Goal: Task Accomplishment & Management: Manage account settings

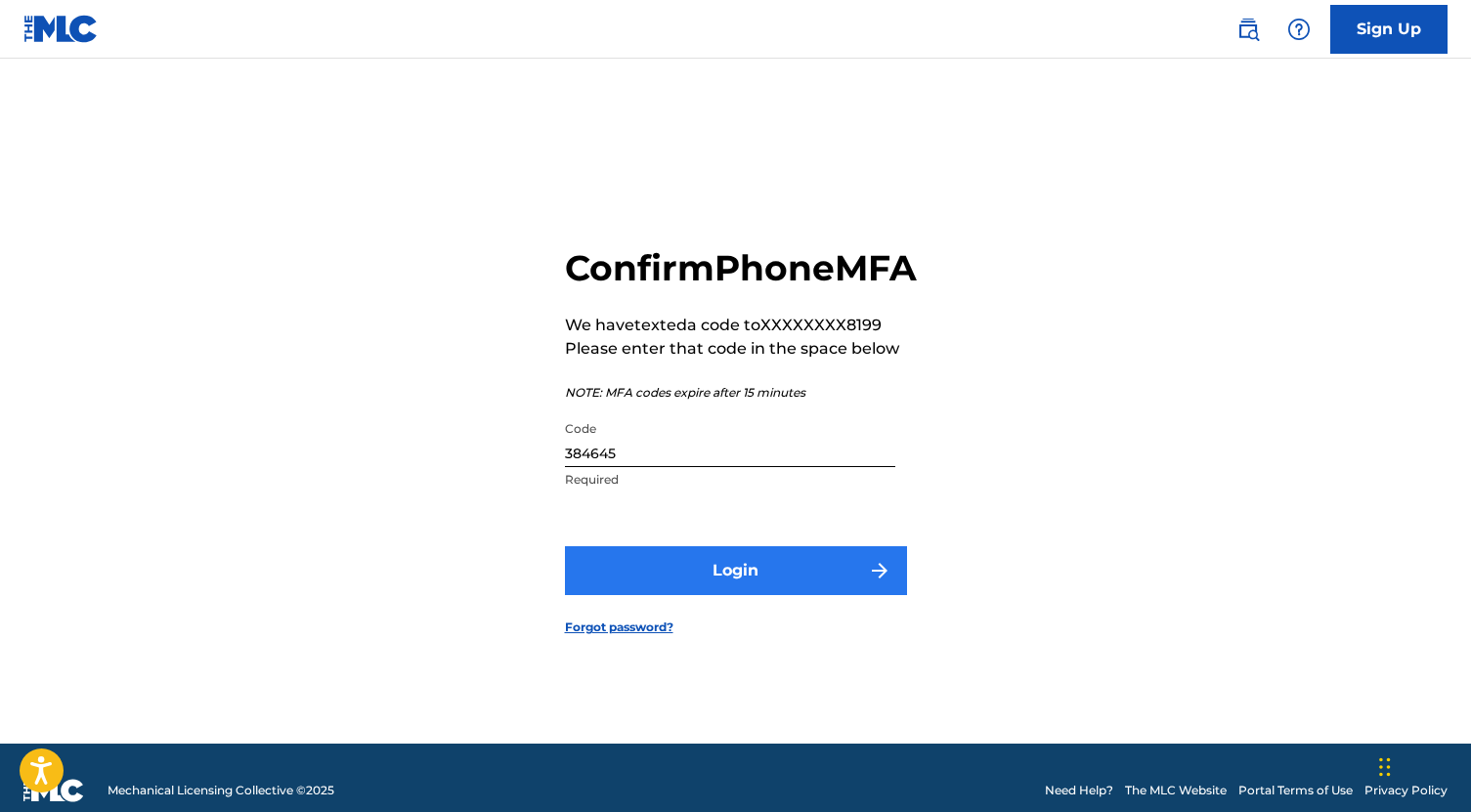
click at [767, 595] on button "Login" at bounding box center [735, 570] width 342 height 49
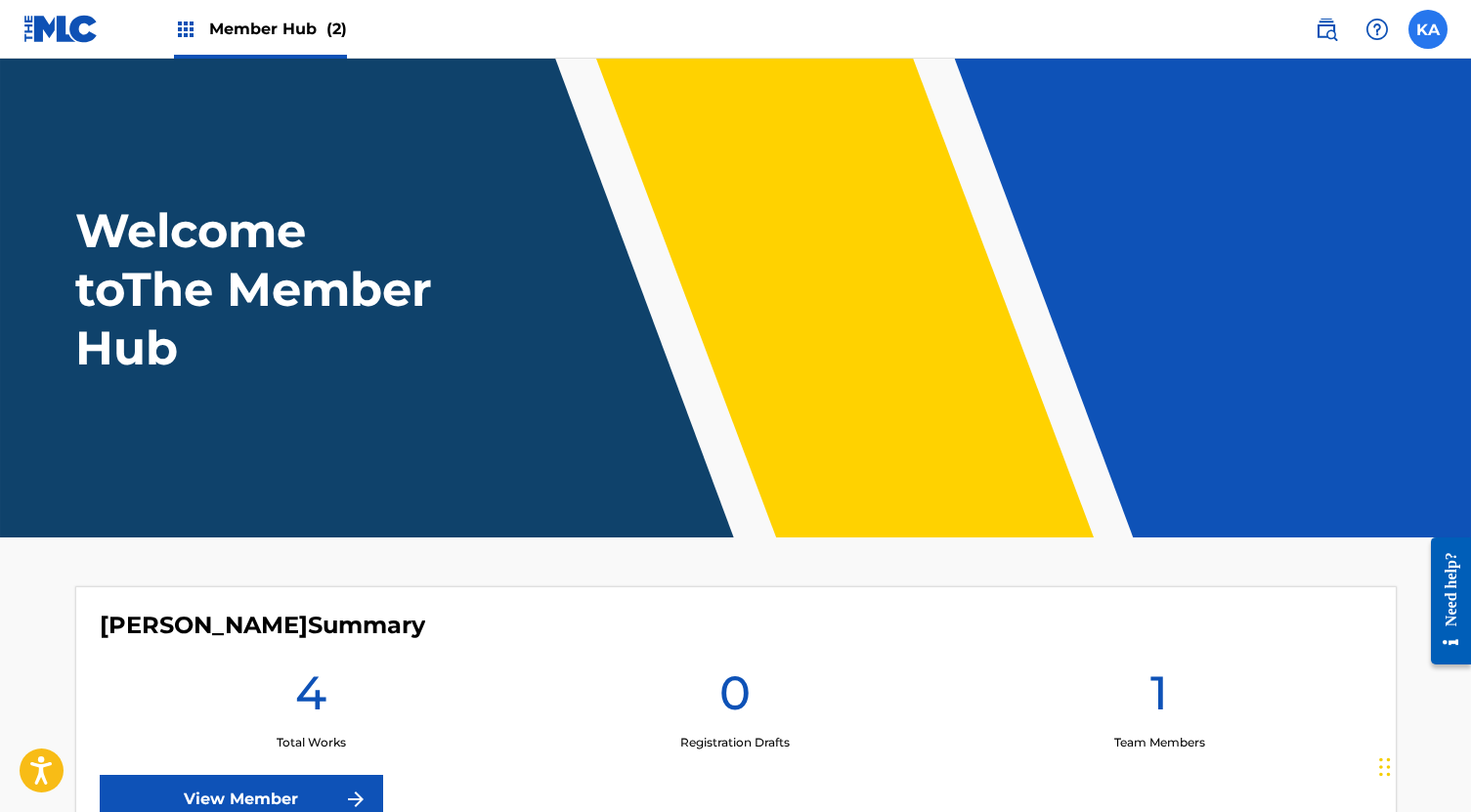
click at [1433, 27] on label at bounding box center [1427, 29] width 39 height 39
click at [1428, 30] on input "KA [PERSON_NAME] [EMAIL_ADDRESS][DOMAIN_NAME] Notification Preferences Profile …" at bounding box center [1428, 30] width 0 height 0
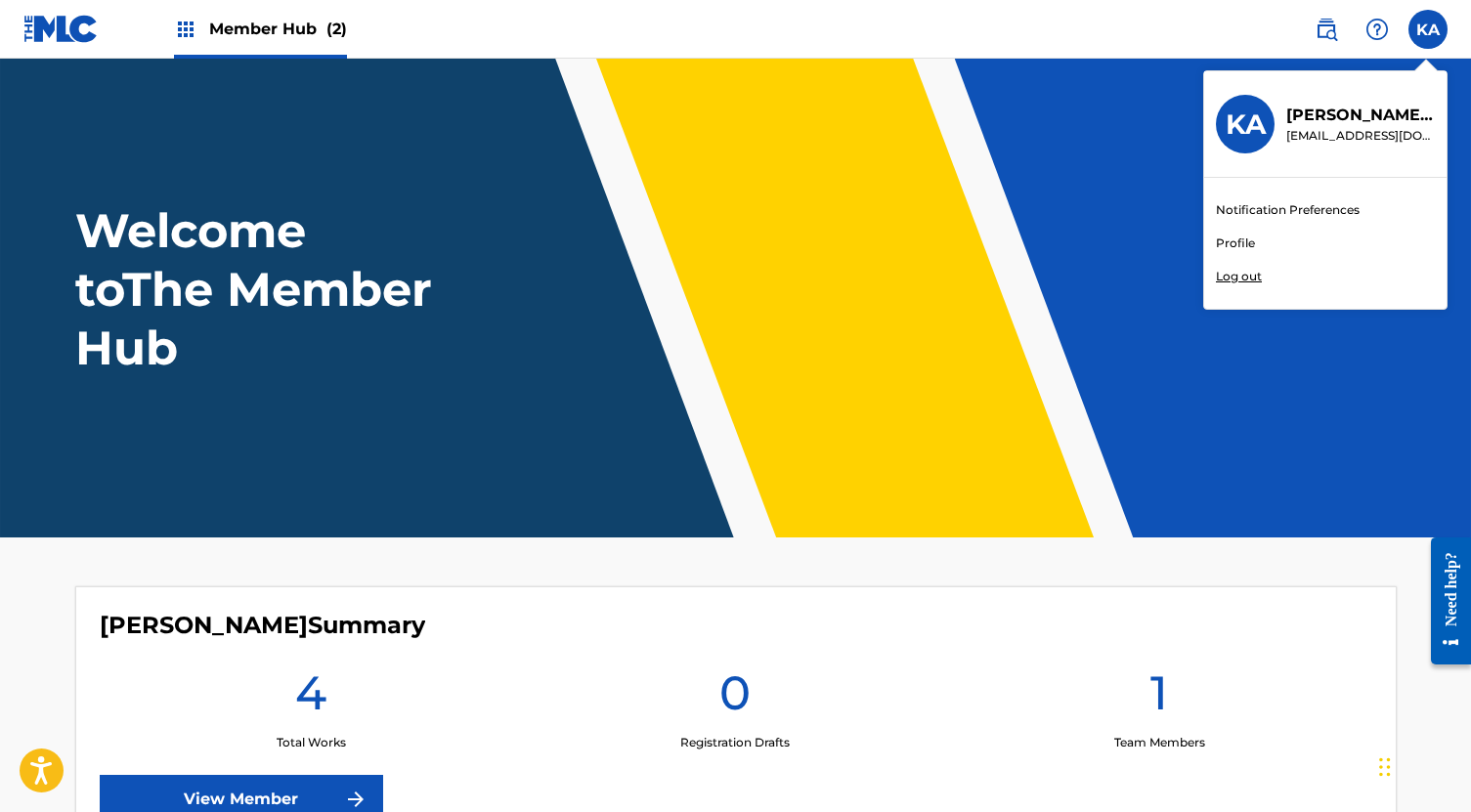
click at [1235, 245] on link "Profile" at bounding box center [1235, 244] width 39 height 18
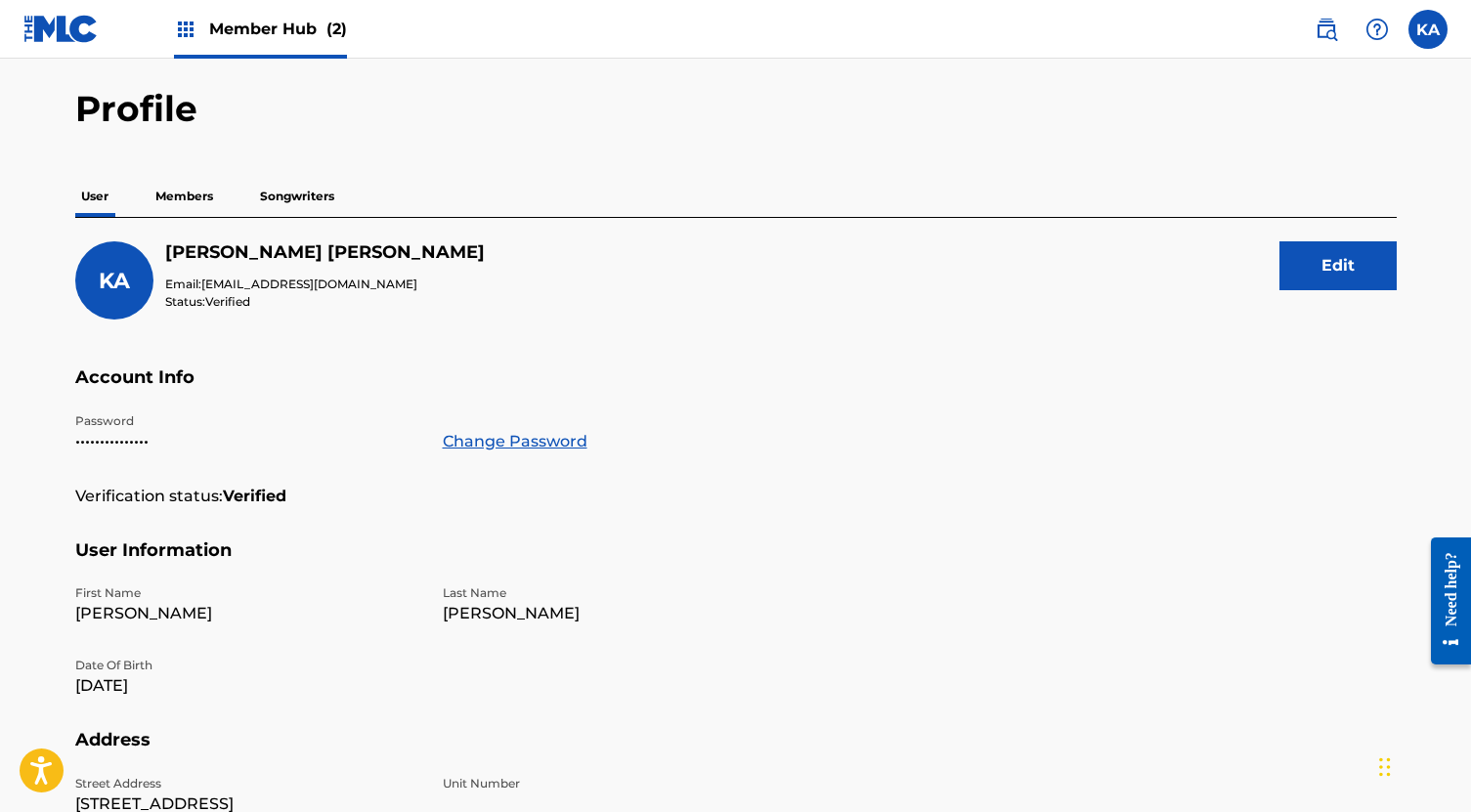
scroll to position [61, 0]
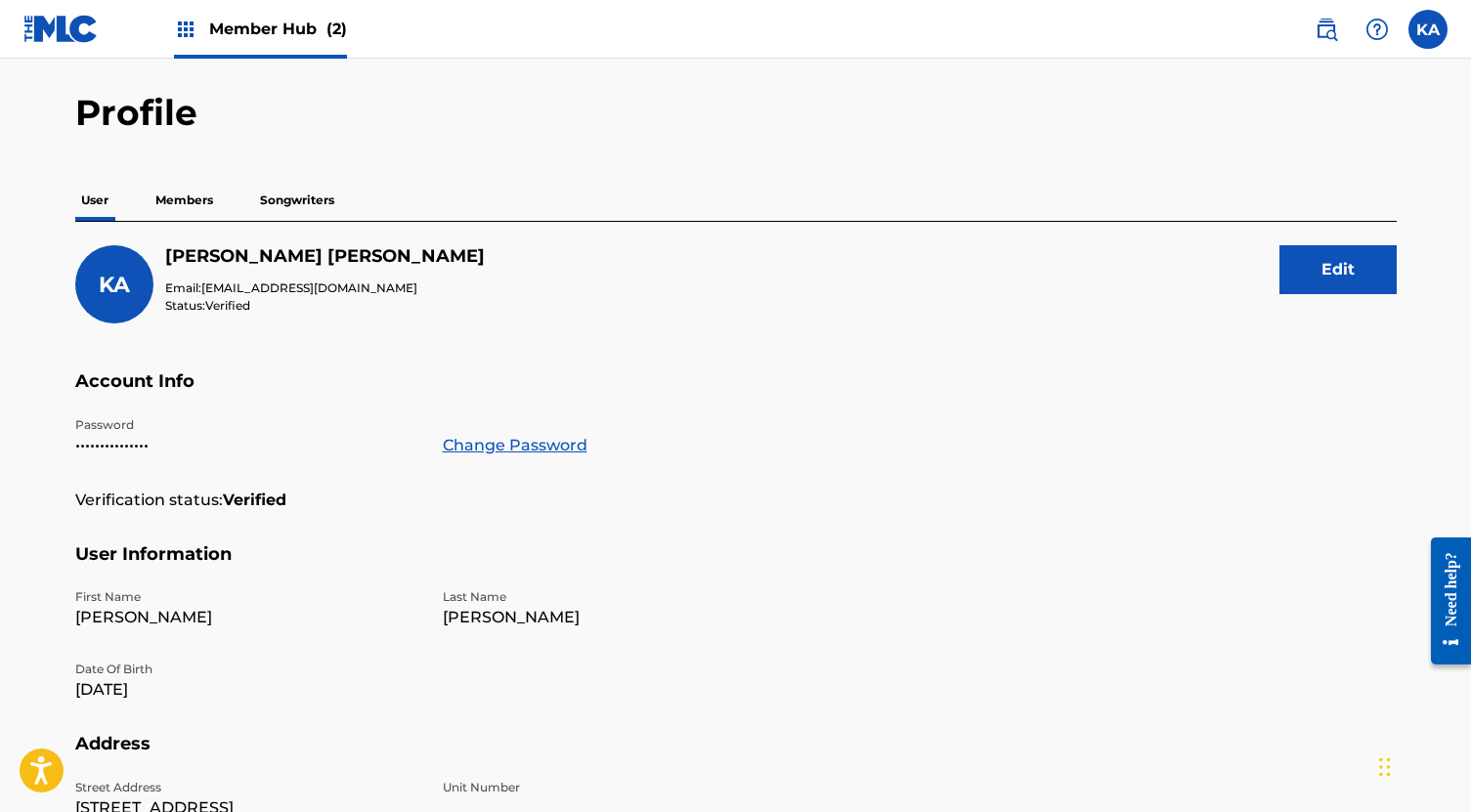
click at [188, 198] on p "Members" at bounding box center [184, 200] width 69 height 41
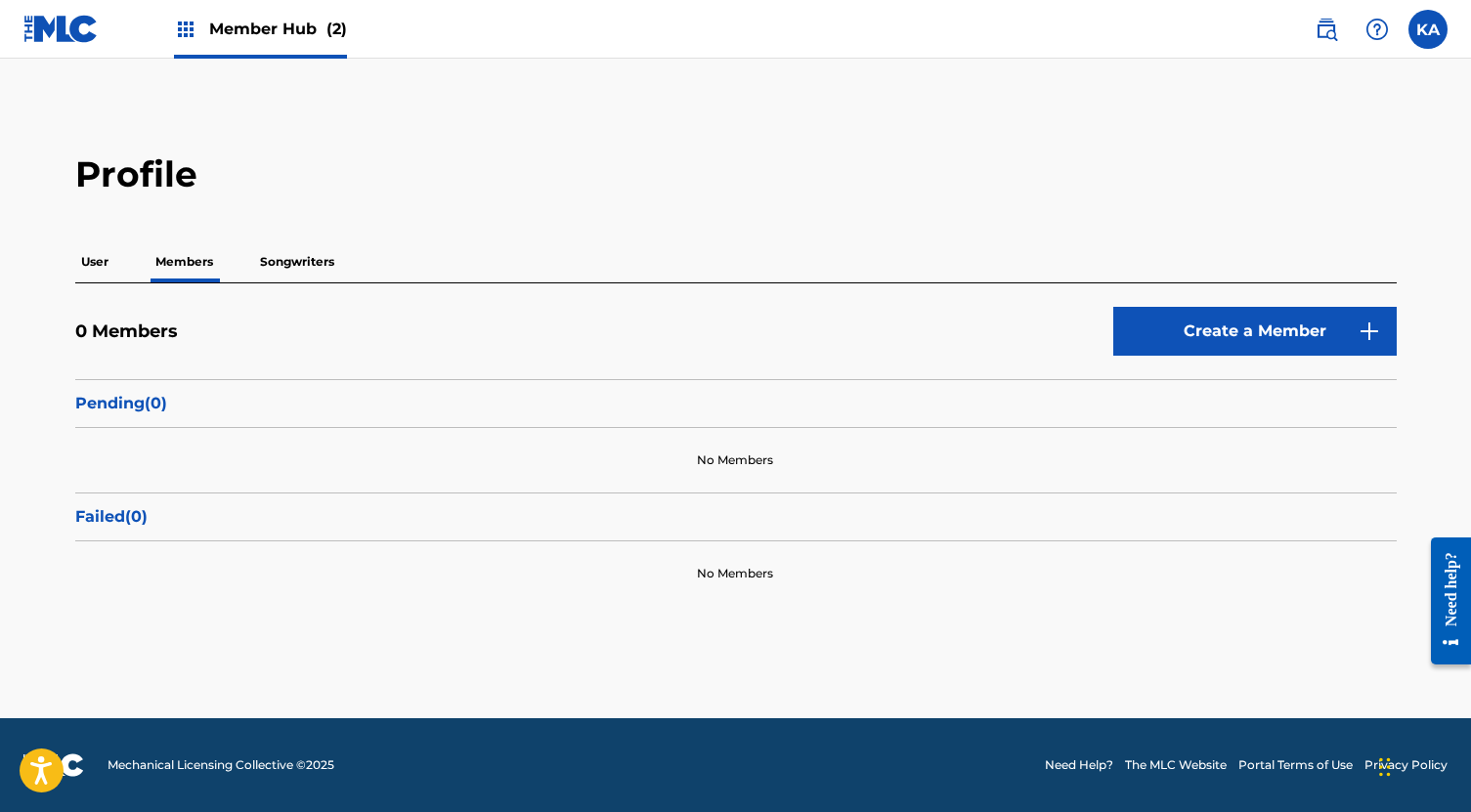
click at [296, 278] on p "Songwriters" at bounding box center [297, 261] width 86 height 41
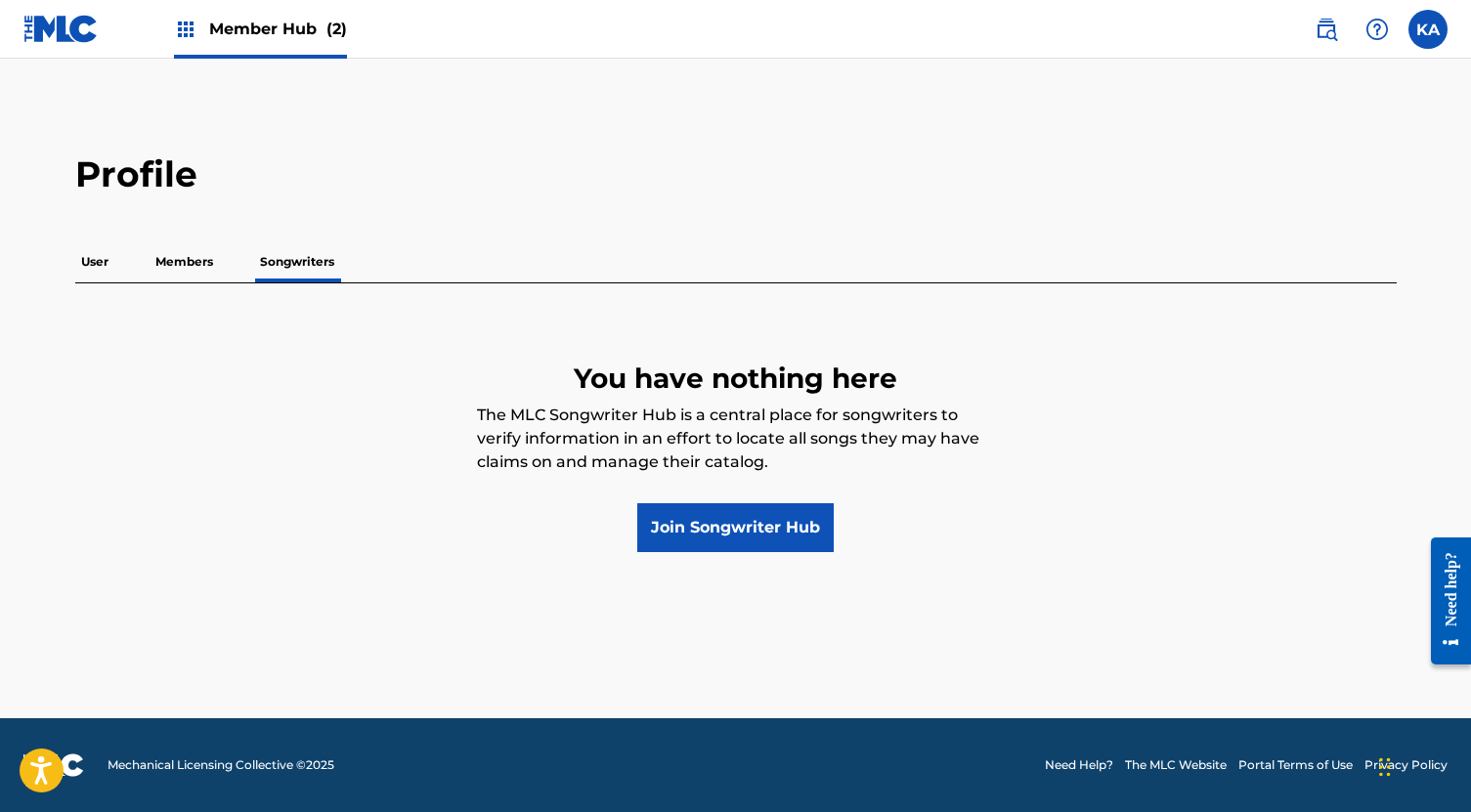
click at [93, 263] on p "User" at bounding box center [94, 261] width 39 height 41
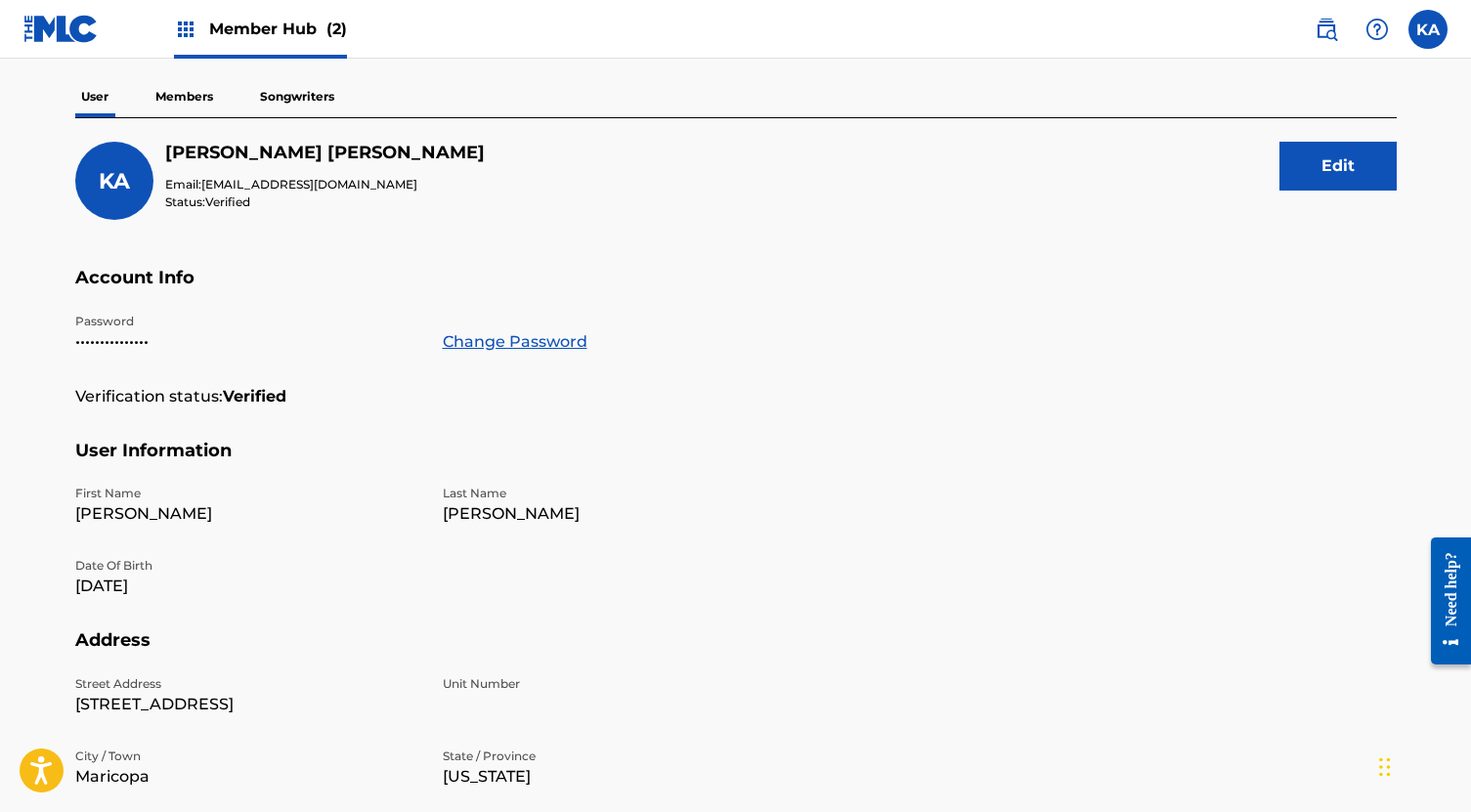
scroll to position [173, 0]
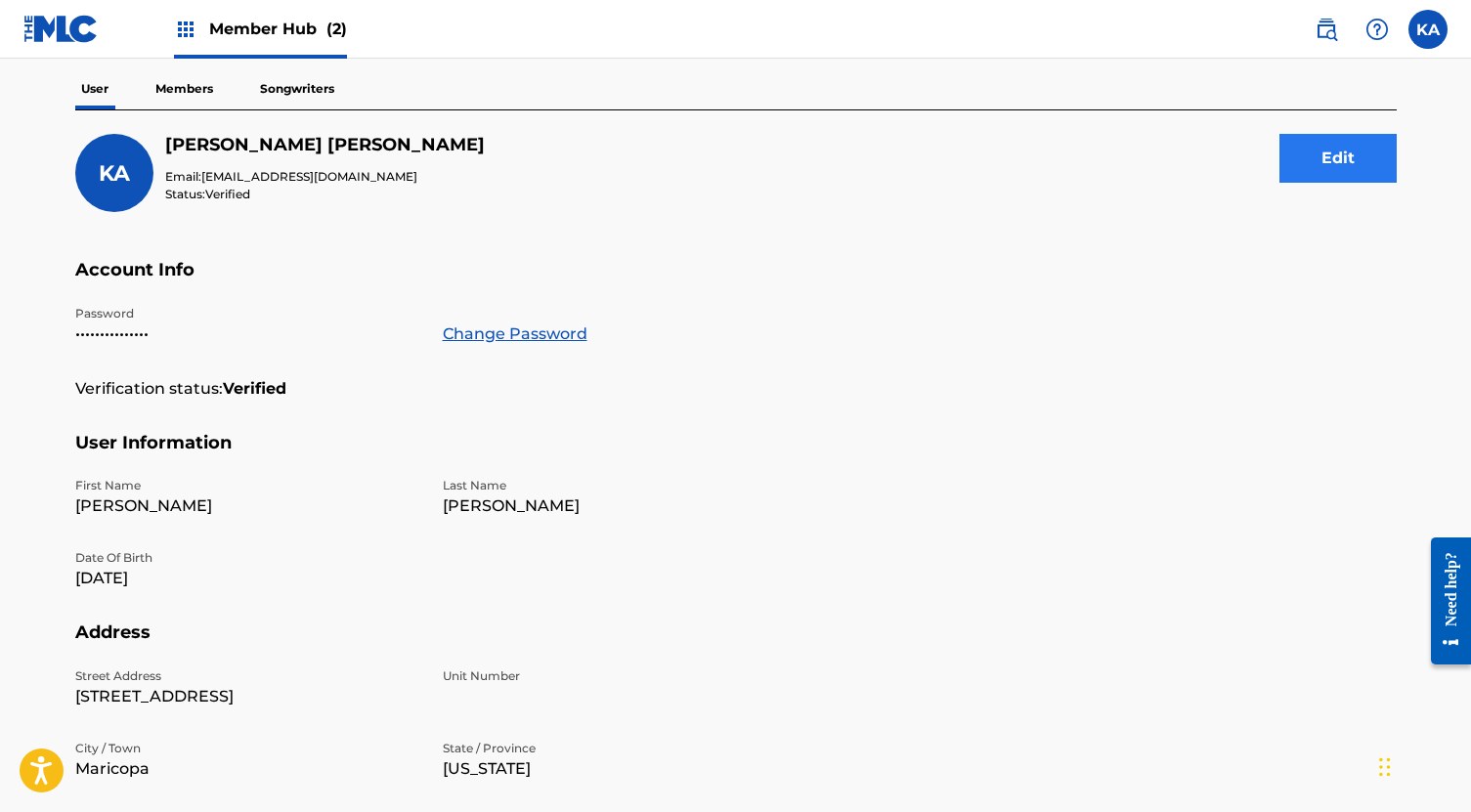
click at [1355, 152] on button "Edit" at bounding box center [1338, 157] width 117 height 49
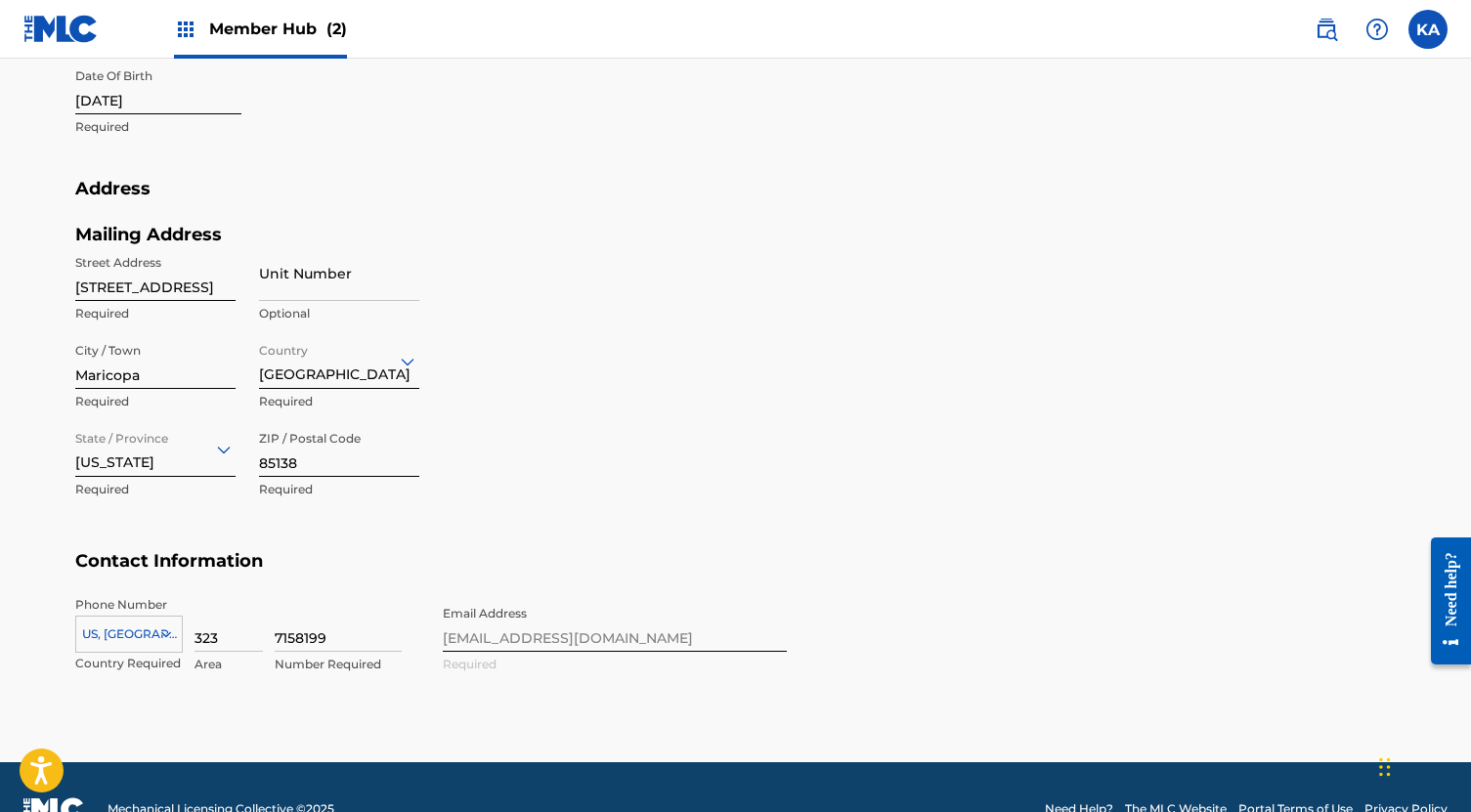
scroll to position [722, 0]
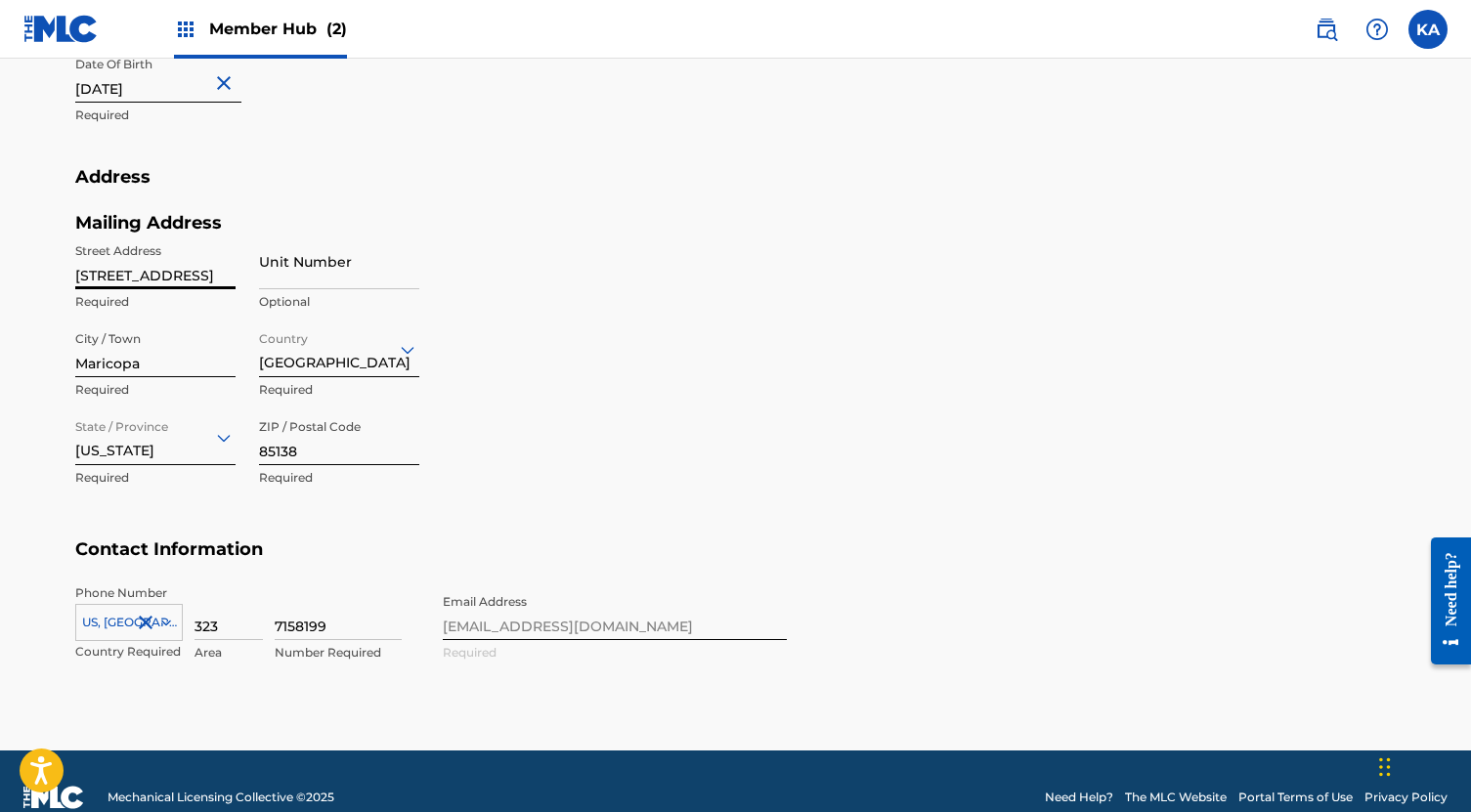
click at [185, 271] on input "[STREET_ADDRESS]" at bounding box center [156, 261] width 160 height 55
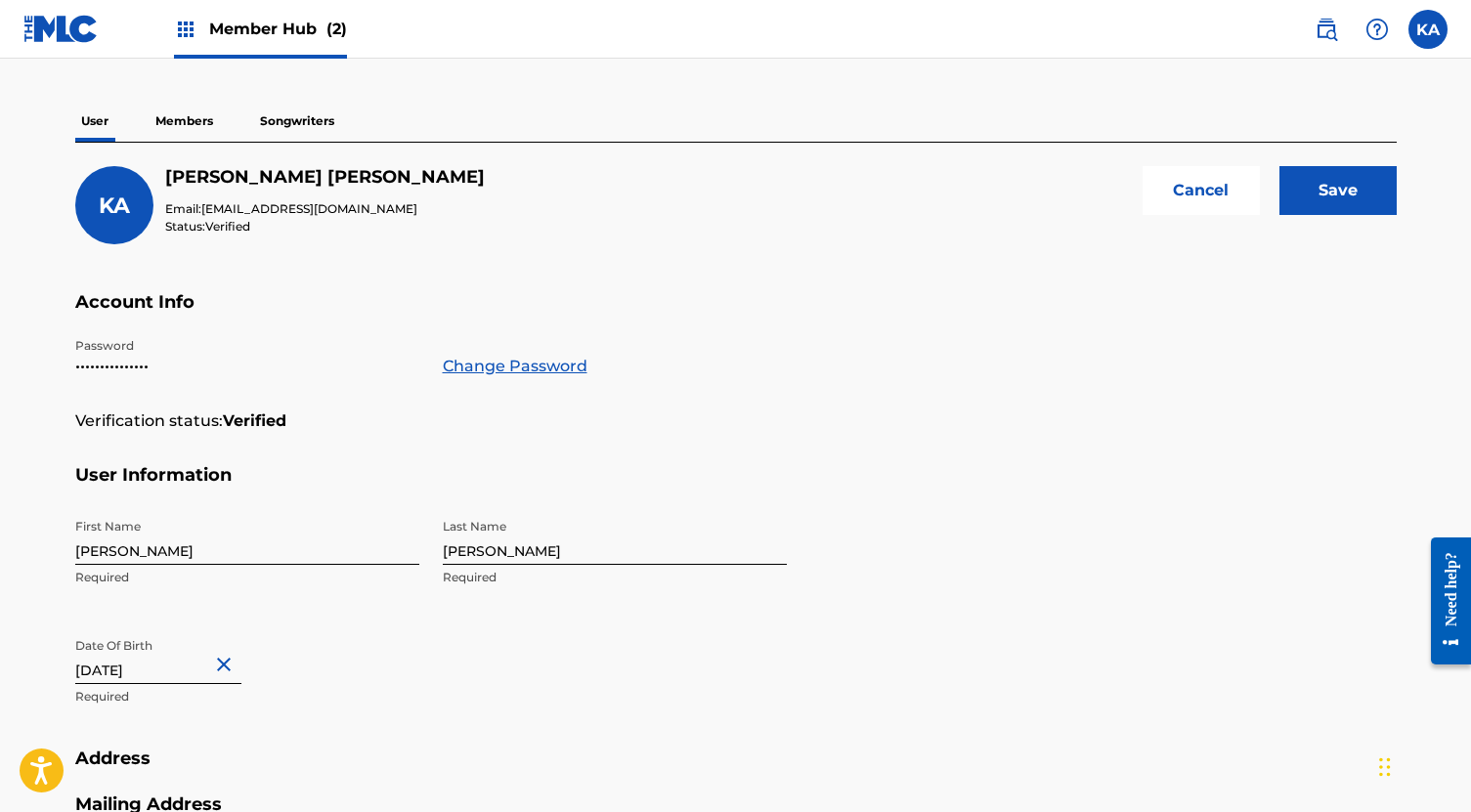
scroll to position [136, 0]
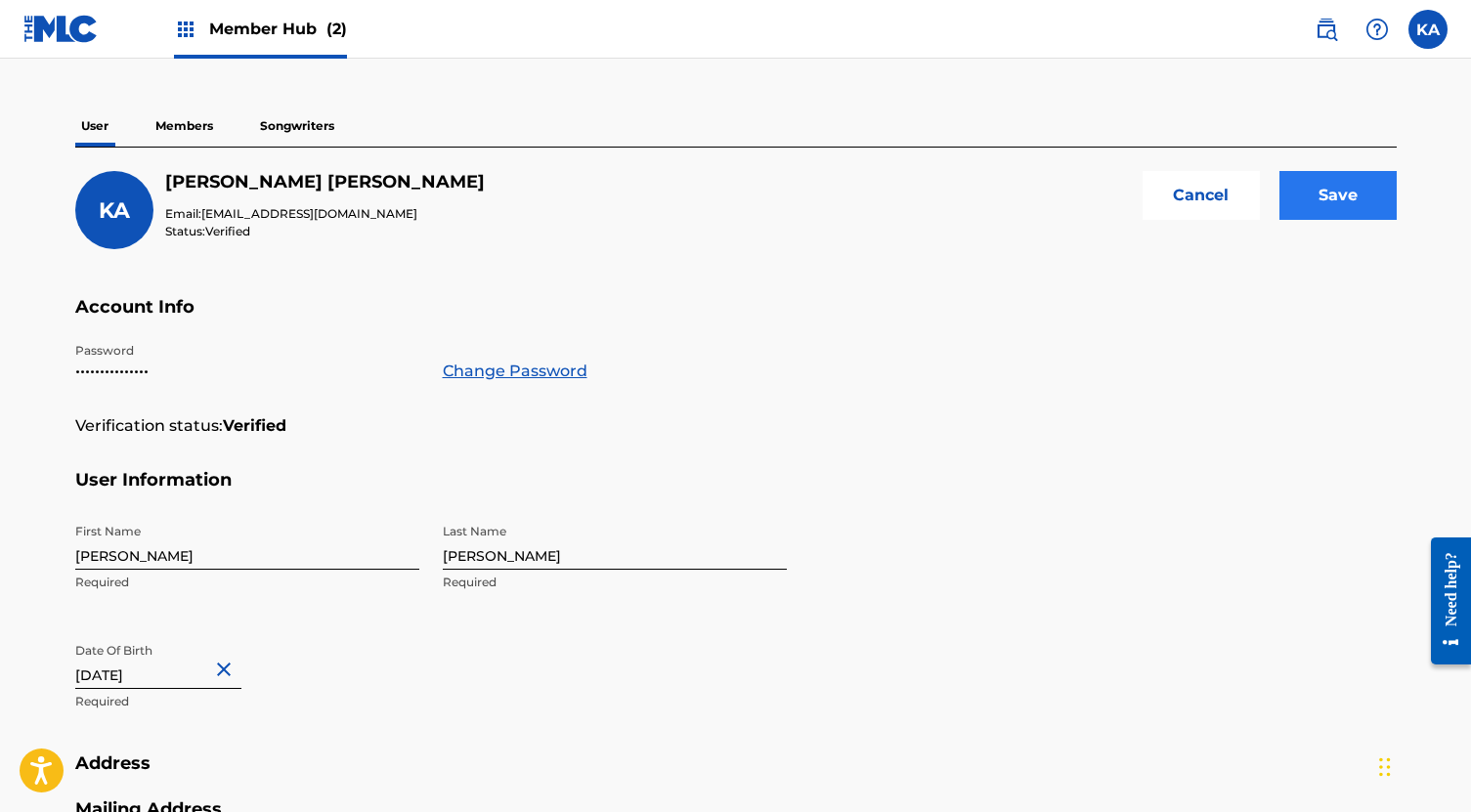
type input "[STREET_ADDRESS][PERSON_NAME]"
click at [1337, 197] on input "Save" at bounding box center [1338, 195] width 117 height 49
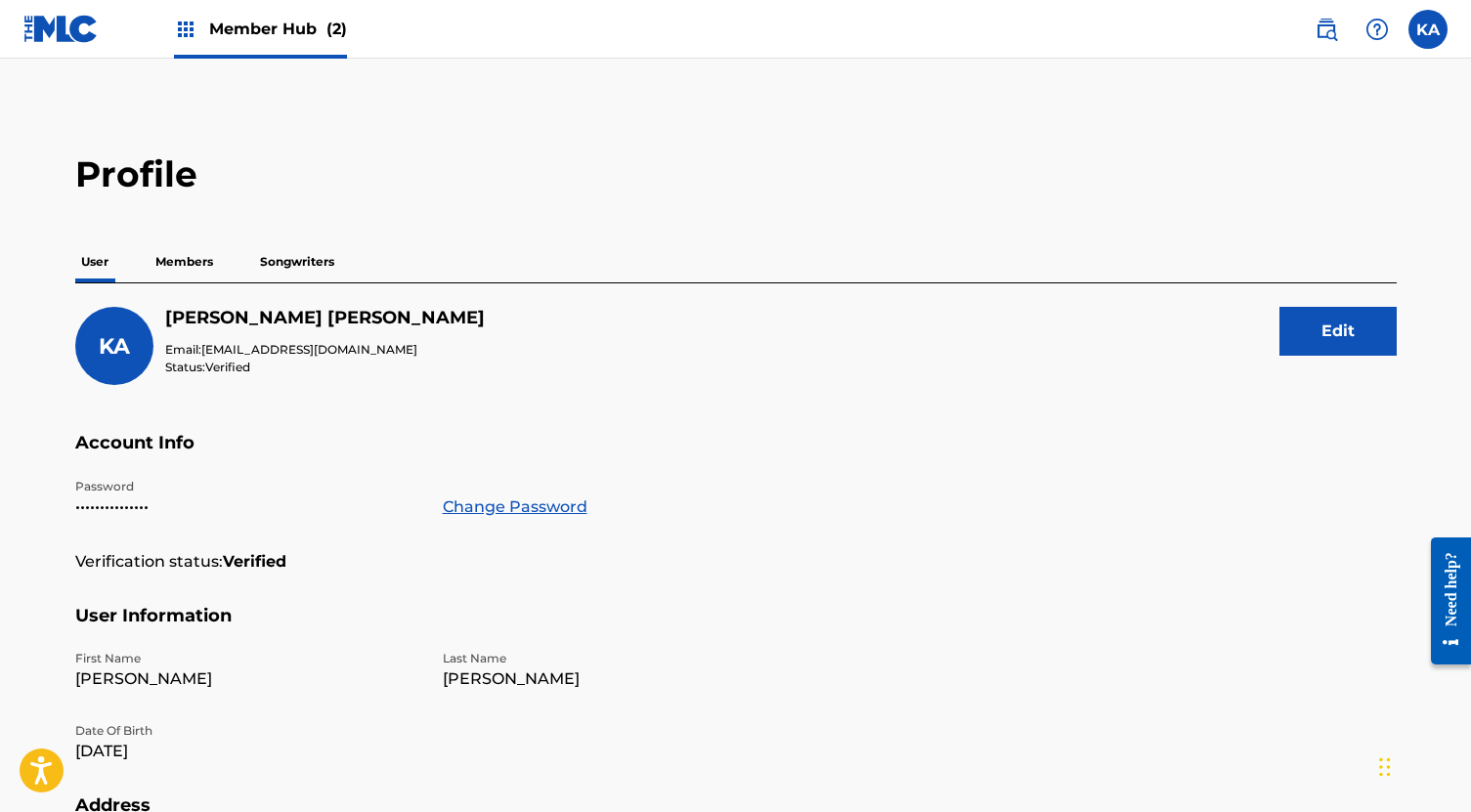
scroll to position [0, 0]
click at [237, 33] on span "Member Hub (2)" at bounding box center [277, 29] width 138 height 23
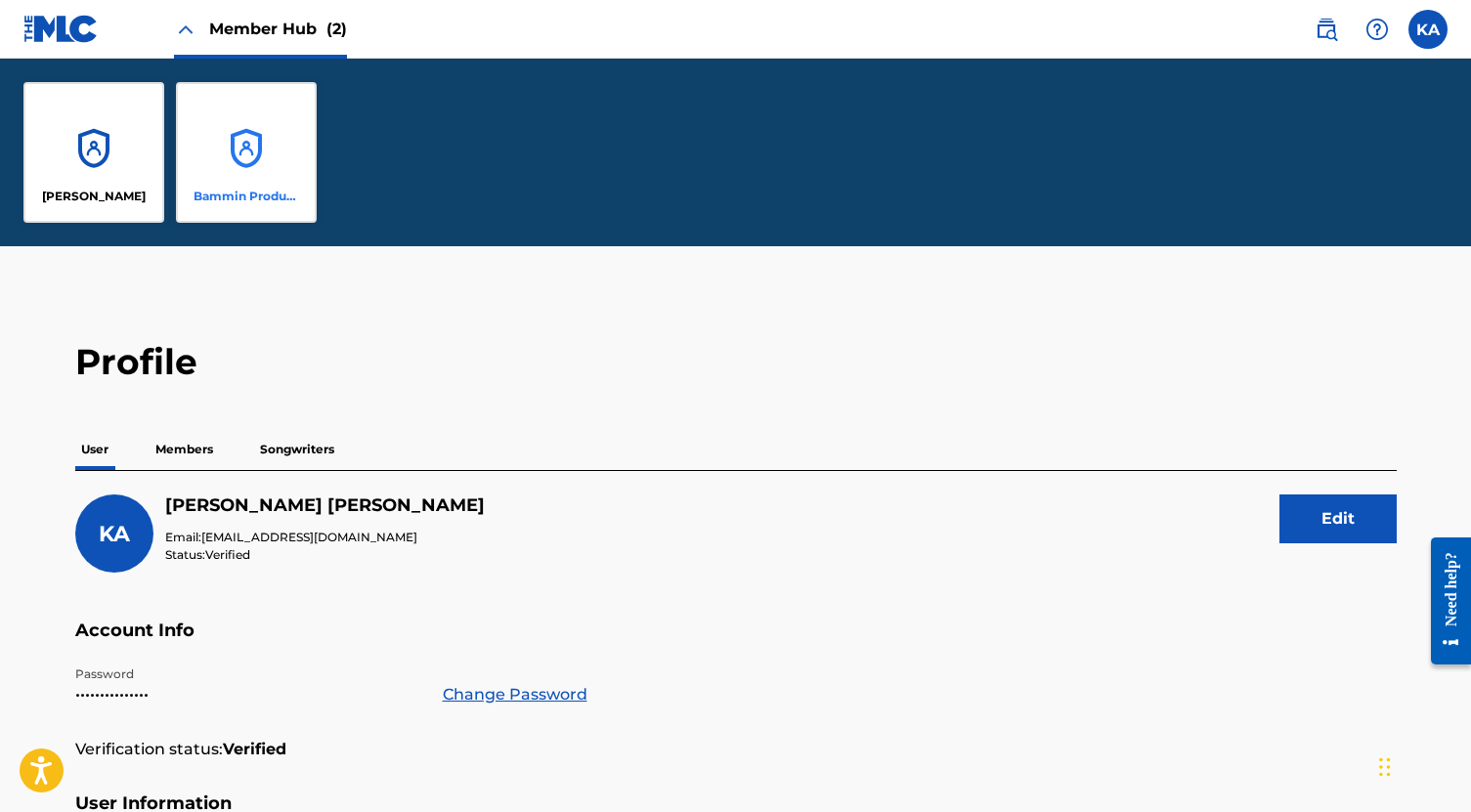
click at [234, 149] on div "Bammin Productions Inc." at bounding box center [247, 152] width 141 height 141
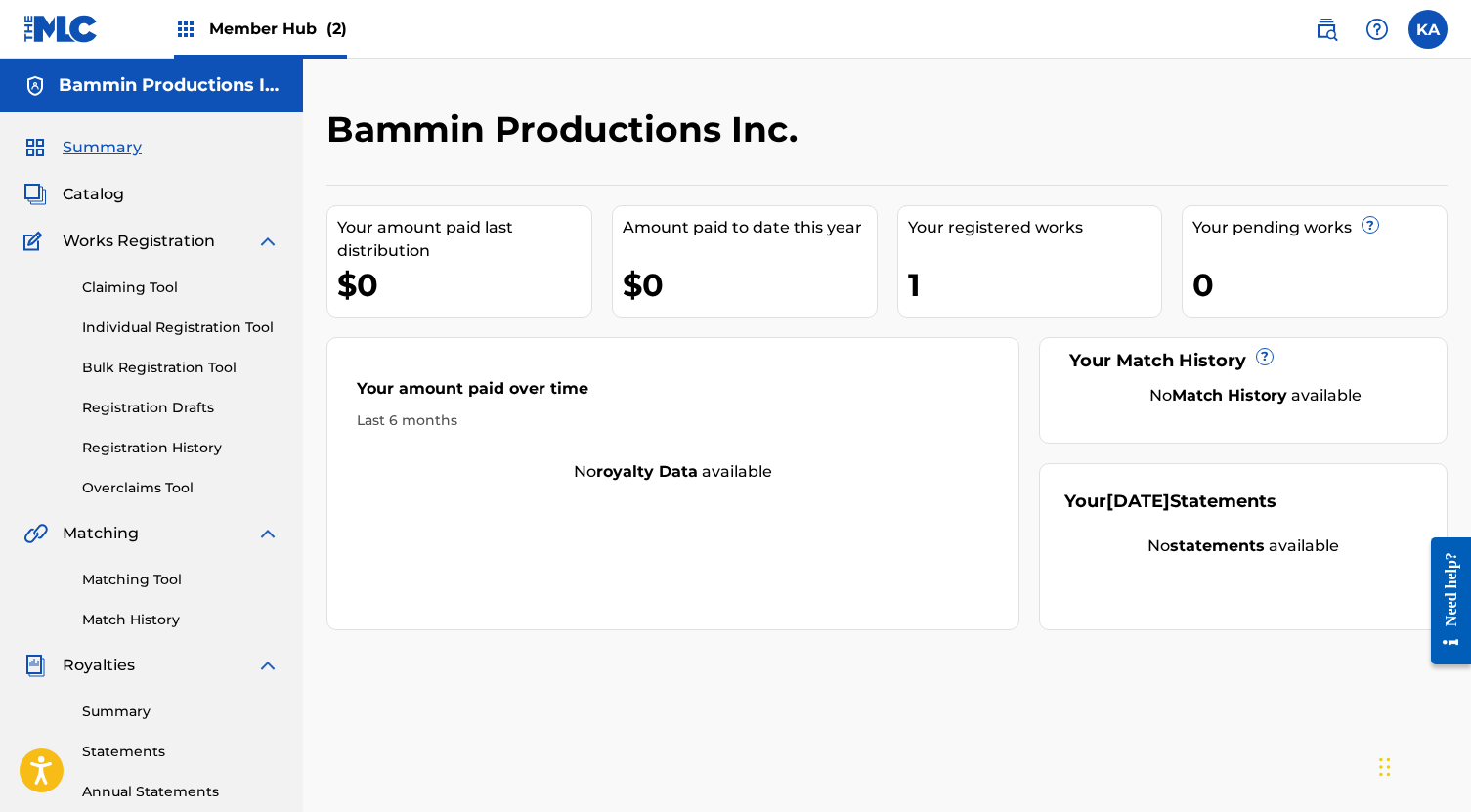
click at [236, 33] on span "Member Hub (2)" at bounding box center [277, 29] width 138 height 23
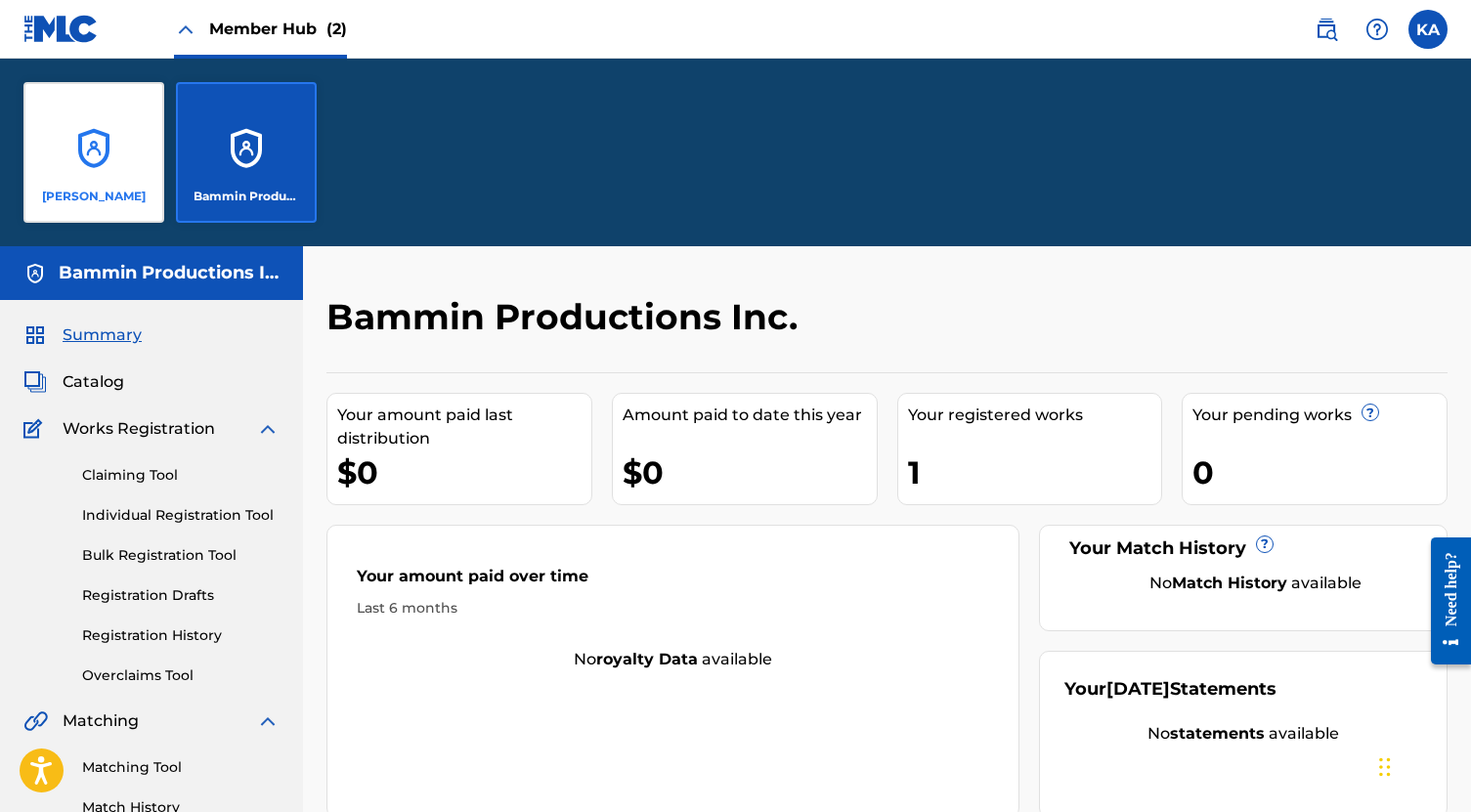
click at [114, 139] on div "[PERSON_NAME]" at bounding box center [94, 152] width 141 height 141
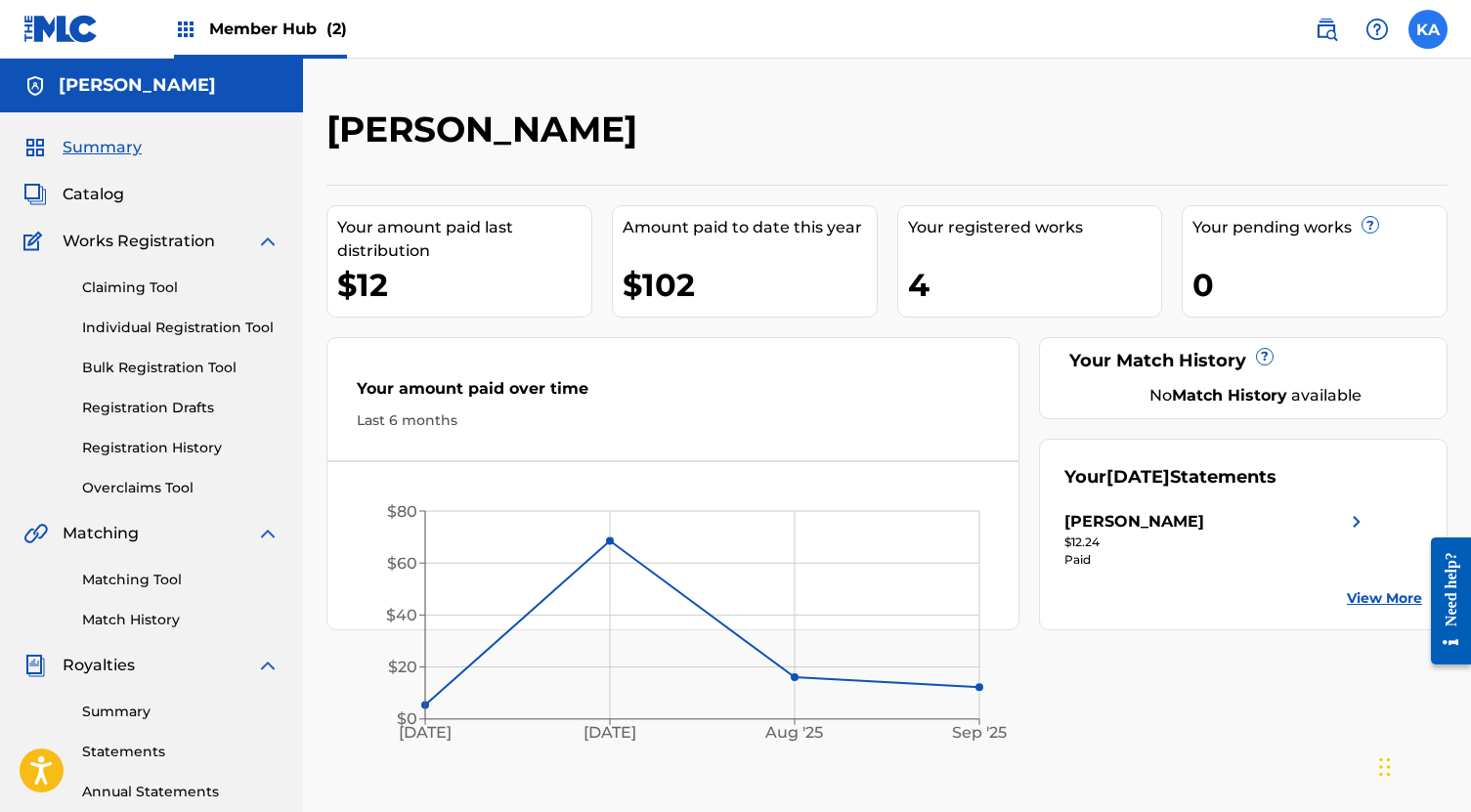
click at [1431, 34] on label at bounding box center [1427, 29] width 39 height 39
click at [1428, 30] on input "KA [PERSON_NAME] [EMAIL_ADDRESS][DOMAIN_NAME] Notification Preferences Profile …" at bounding box center [1428, 30] width 0 height 0
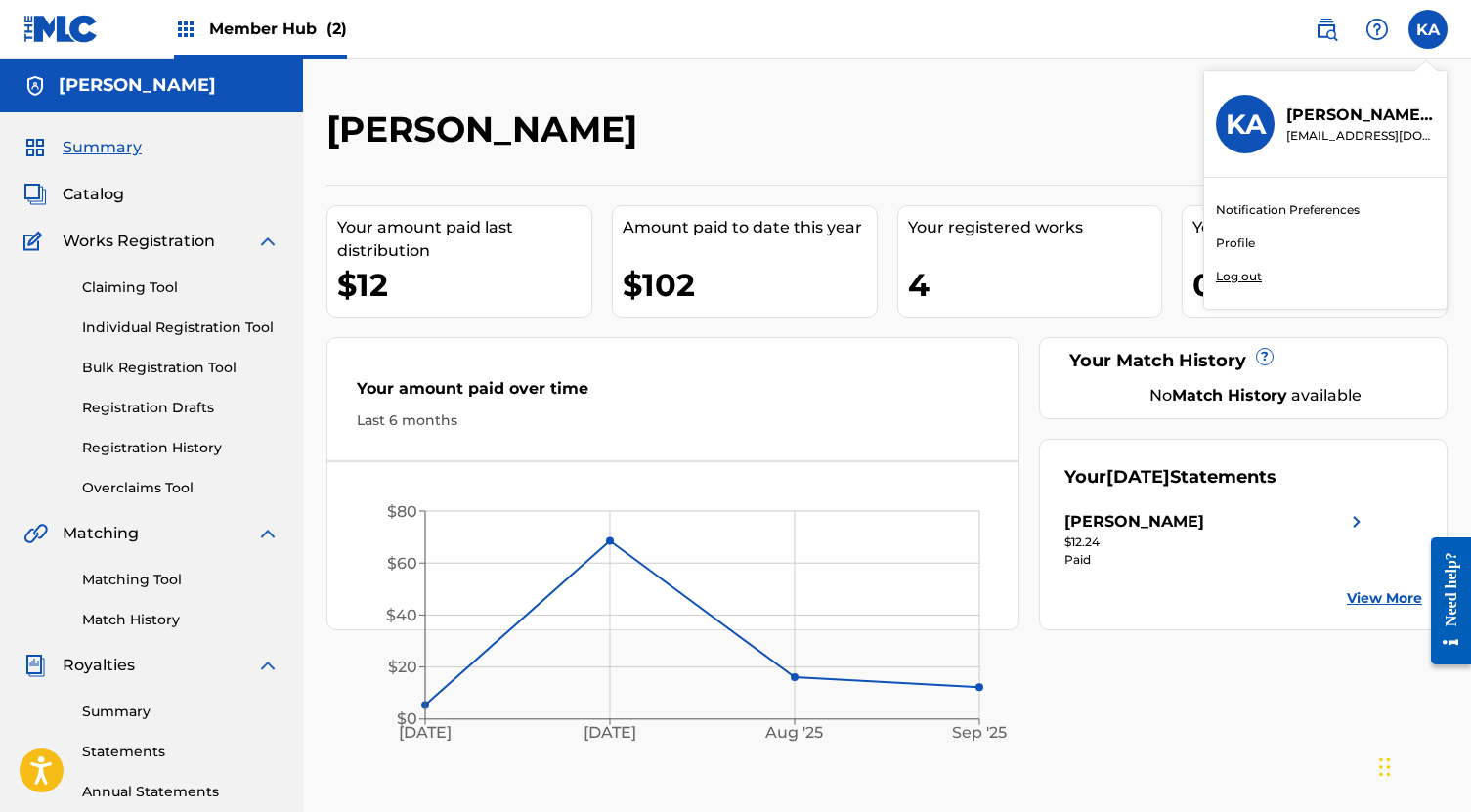
click at [1094, 112] on div "[PERSON_NAME]" at bounding box center [758, 137] width 863 height 57
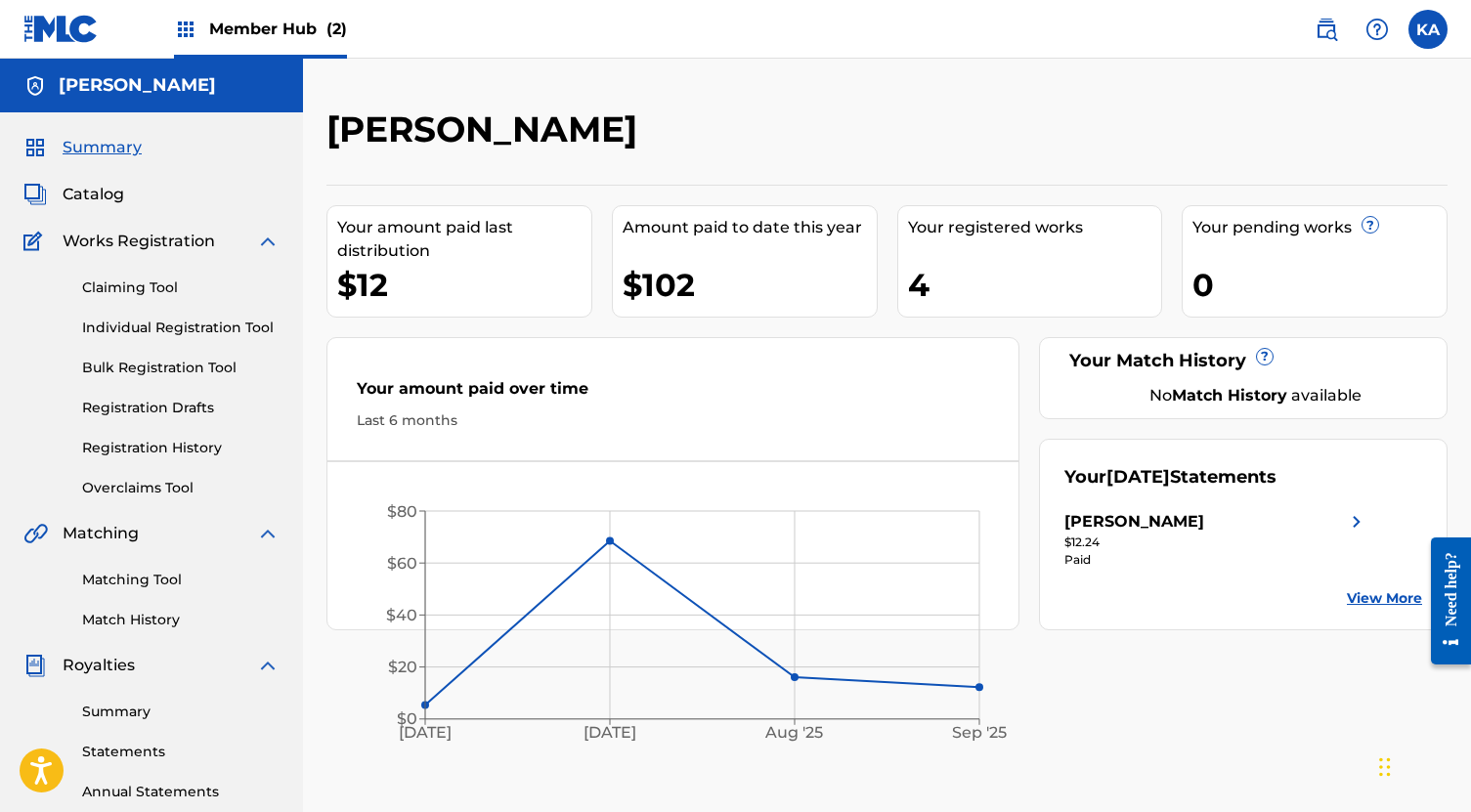
click at [237, 22] on span "Member Hub (2)" at bounding box center [277, 29] width 138 height 23
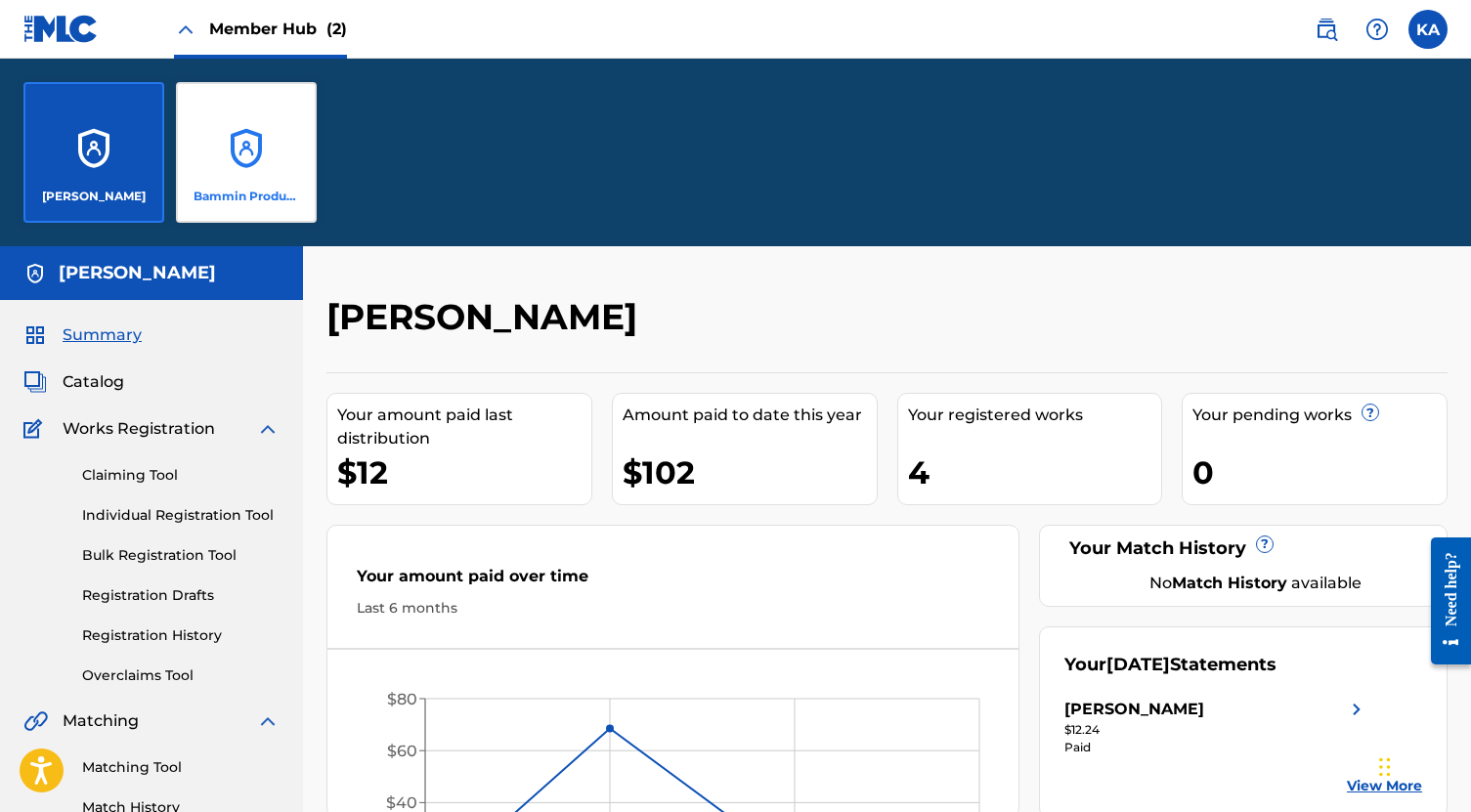
click at [281, 142] on div "Bammin Productions Inc." at bounding box center [247, 152] width 141 height 141
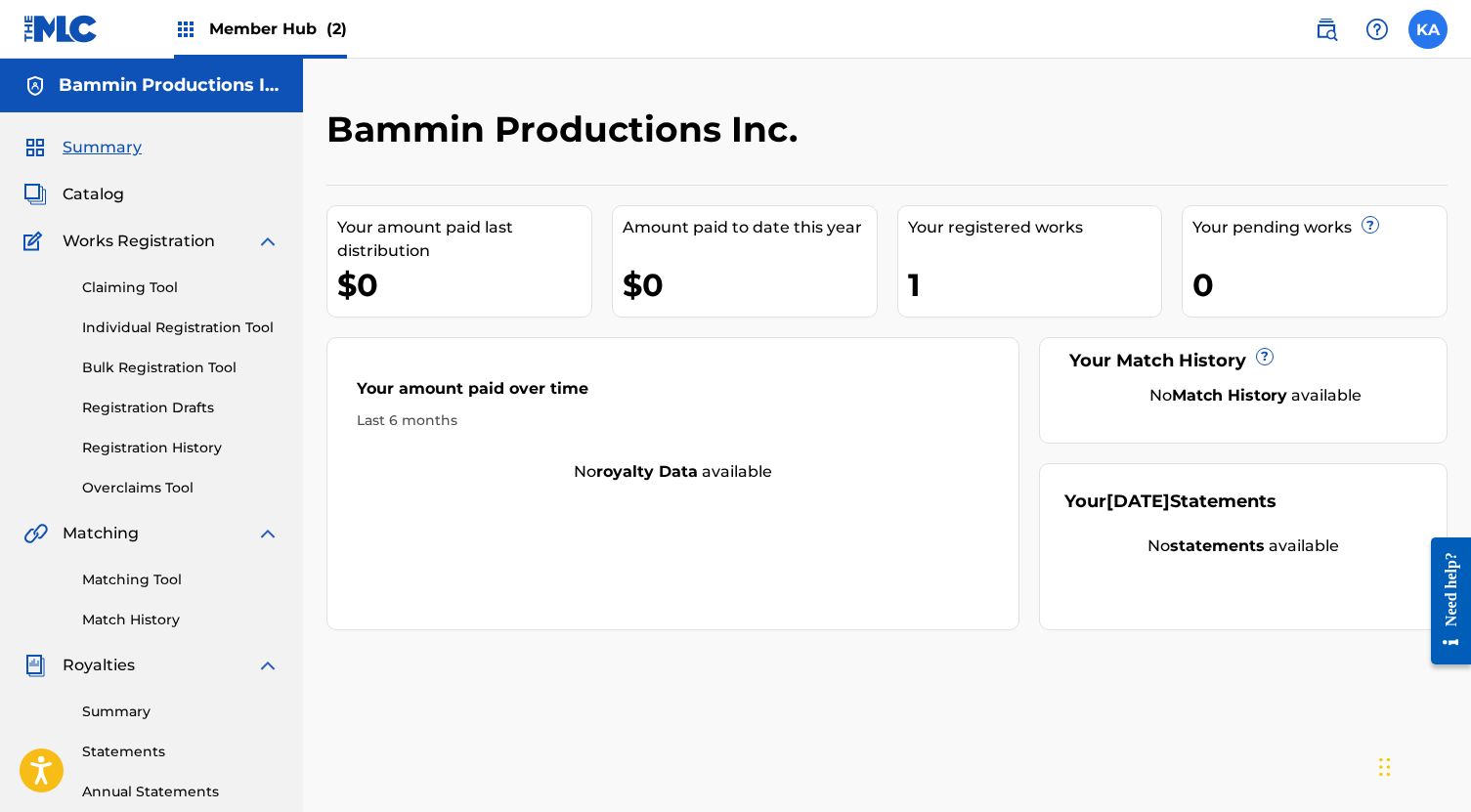
click at [1429, 31] on label at bounding box center [1427, 29] width 39 height 39
click at [1428, 30] on input "KA [PERSON_NAME] [EMAIL_ADDRESS][DOMAIN_NAME] Notification Preferences Profile …" at bounding box center [1428, 30] width 0 height 0
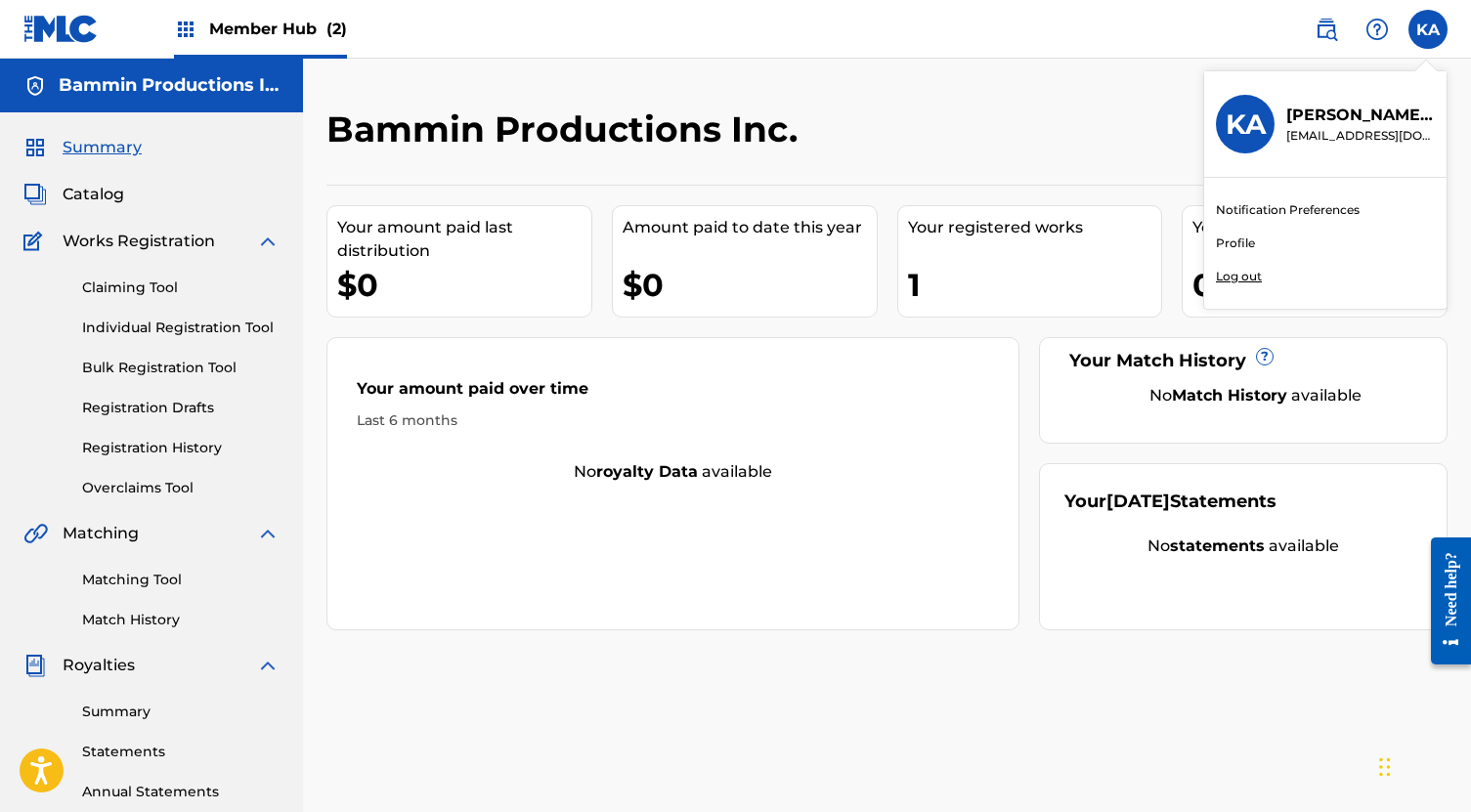
click at [1028, 232] on div "Your registered works" at bounding box center [1035, 228] width 255 height 24
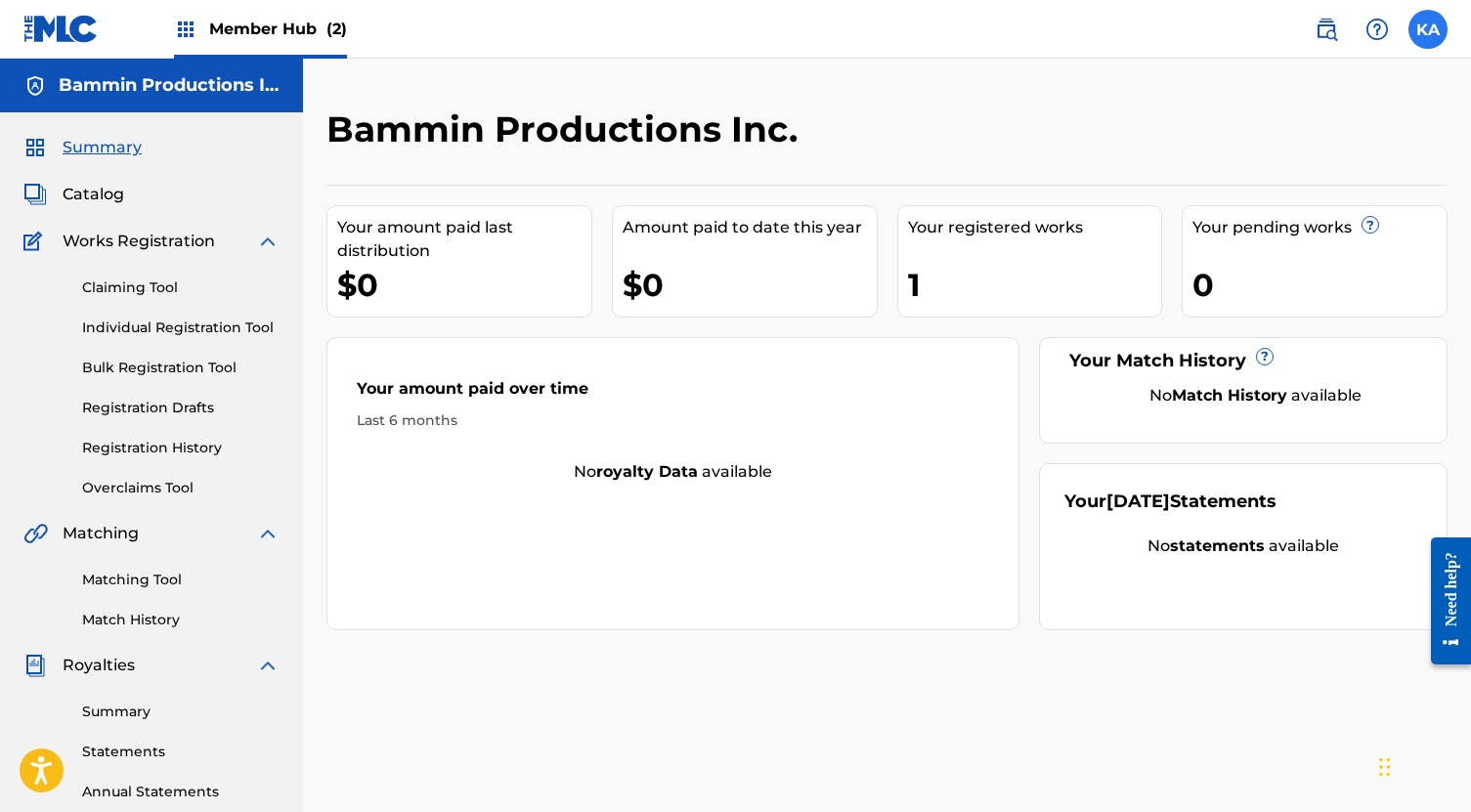
click at [1435, 25] on label at bounding box center [1427, 29] width 39 height 39
click at [1428, 30] on input "KA [PERSON_NAME] [EMAIL_ADDRESS][DOMAIN_NAME] Notification Preferences Profile …" at bounding box center [1428, 30] width 0 height 0
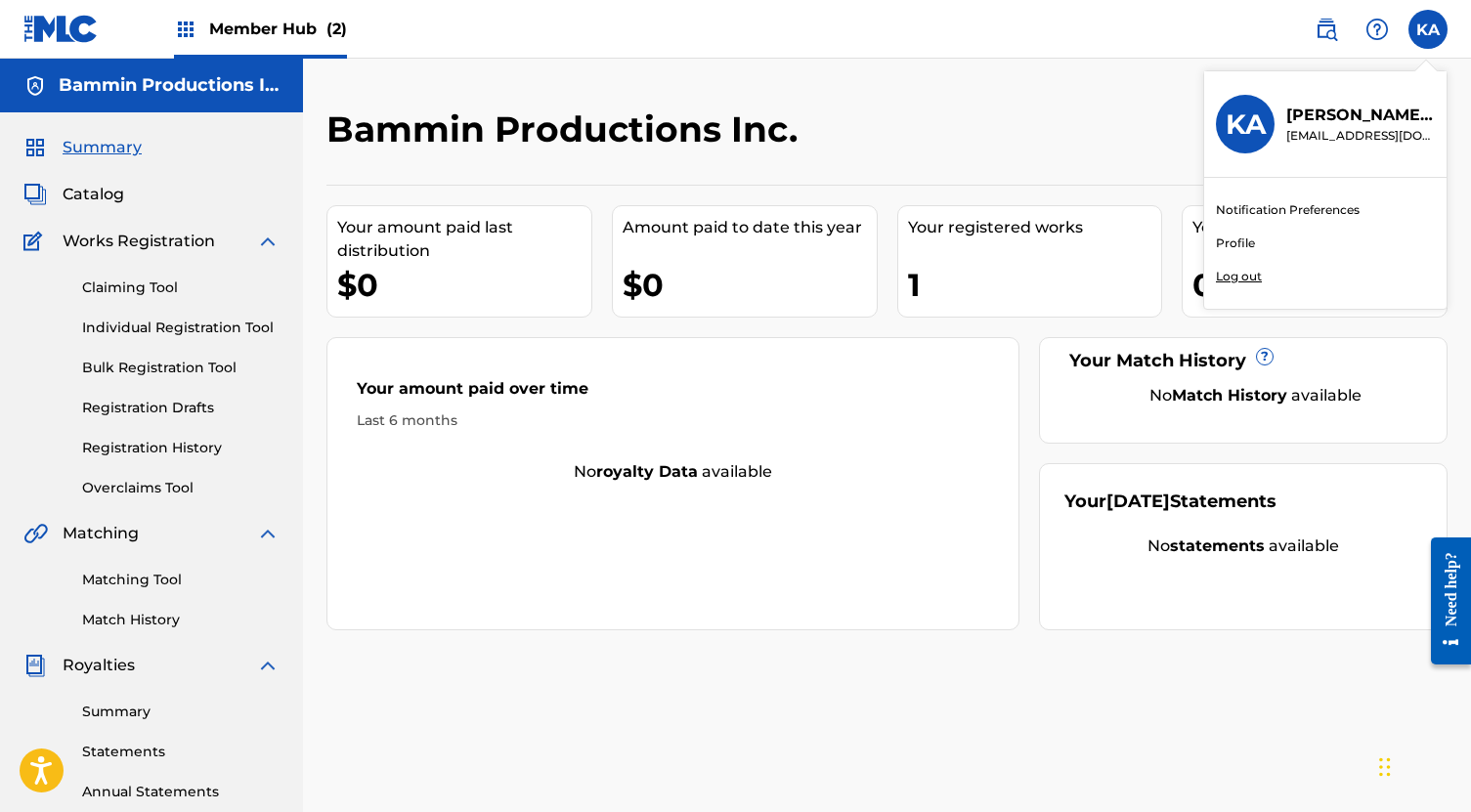
click at [1237, 241] on link "Profile" at bounding box center [1235, 244] width 39 height 18
